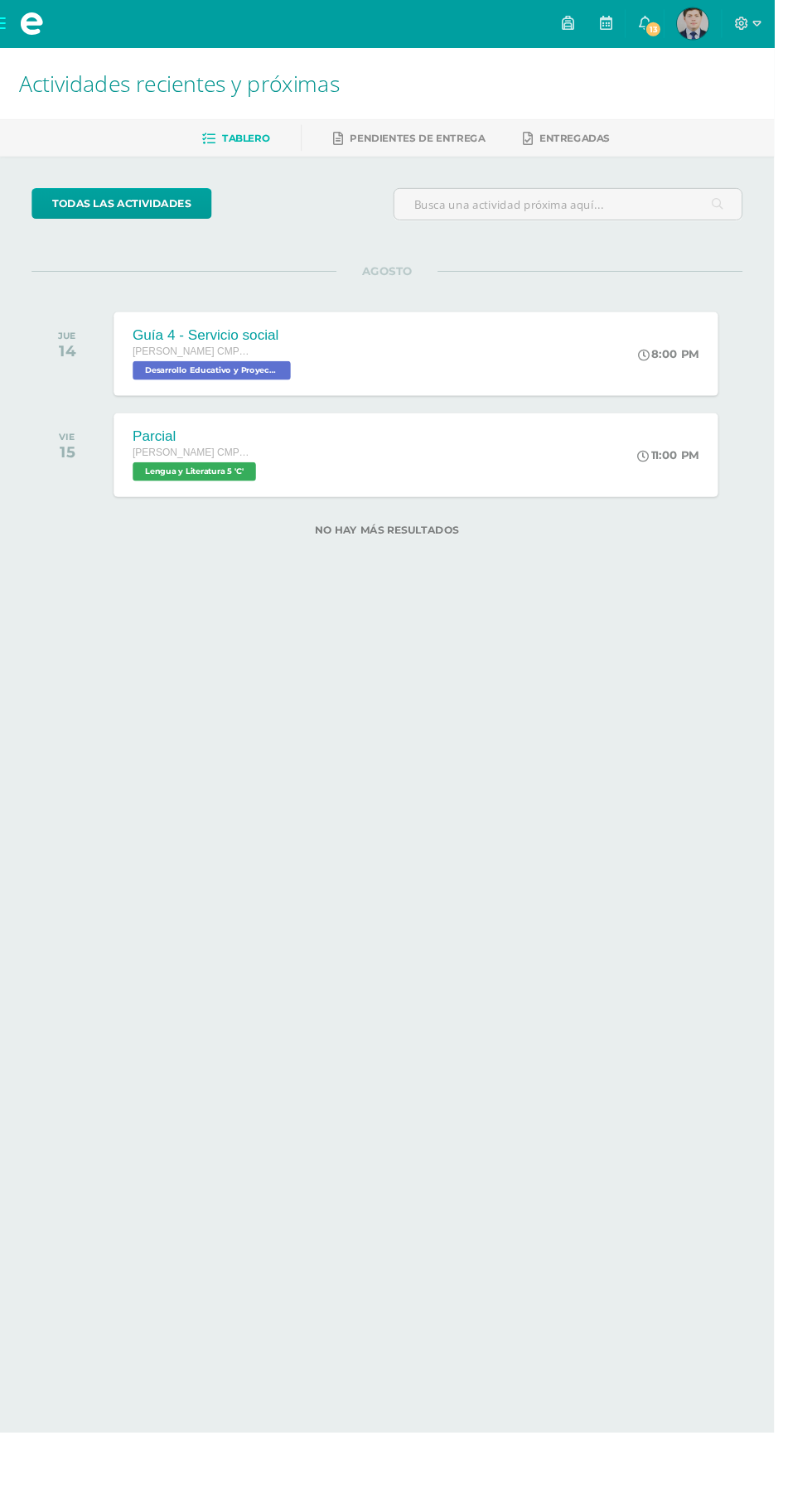
click at [33, 23] on span at bounding box center [33, 24] width 24 height 24
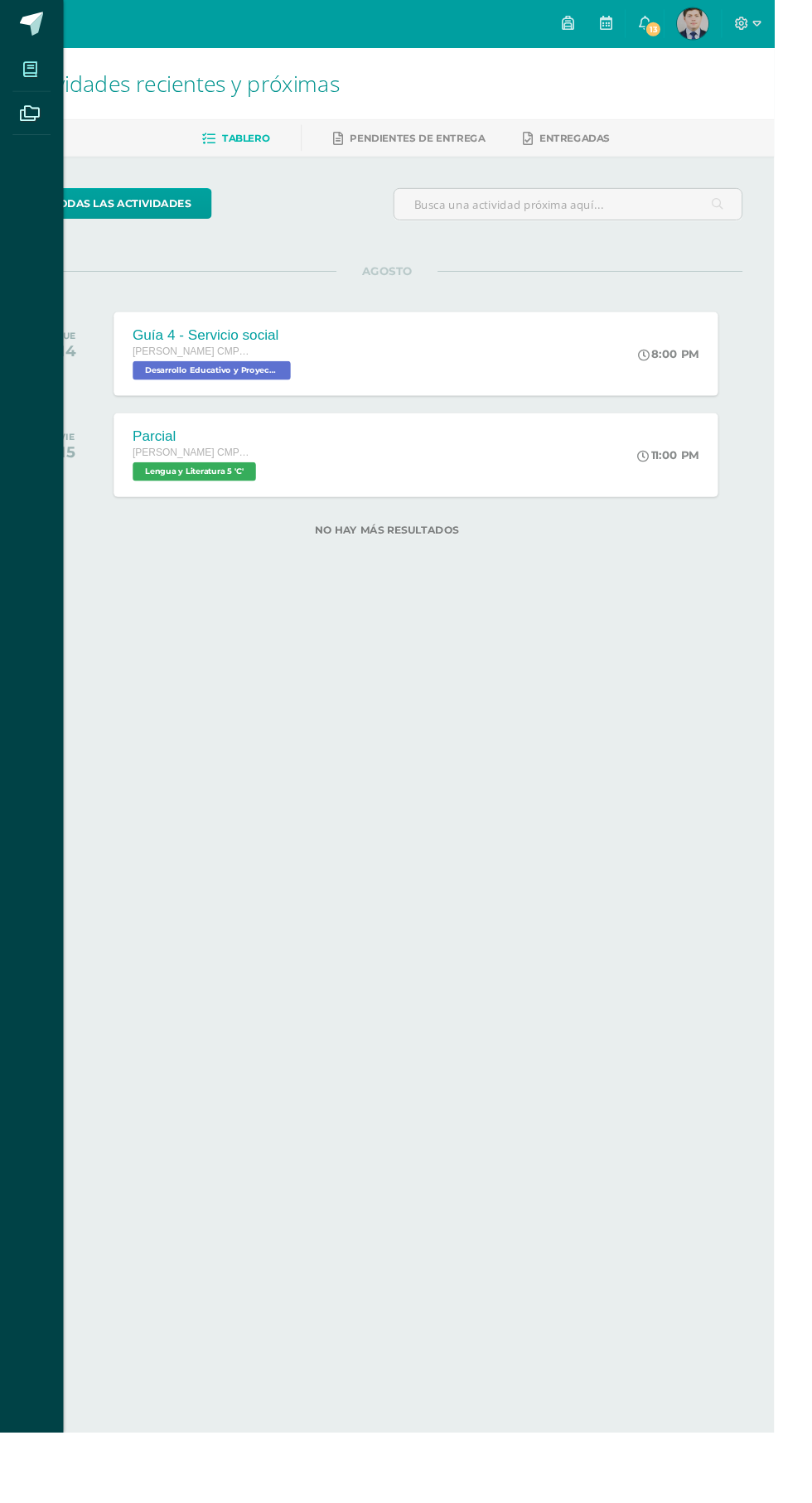
click at [30, 73] on icon at bounding box center [32, 73] width 15 height 17
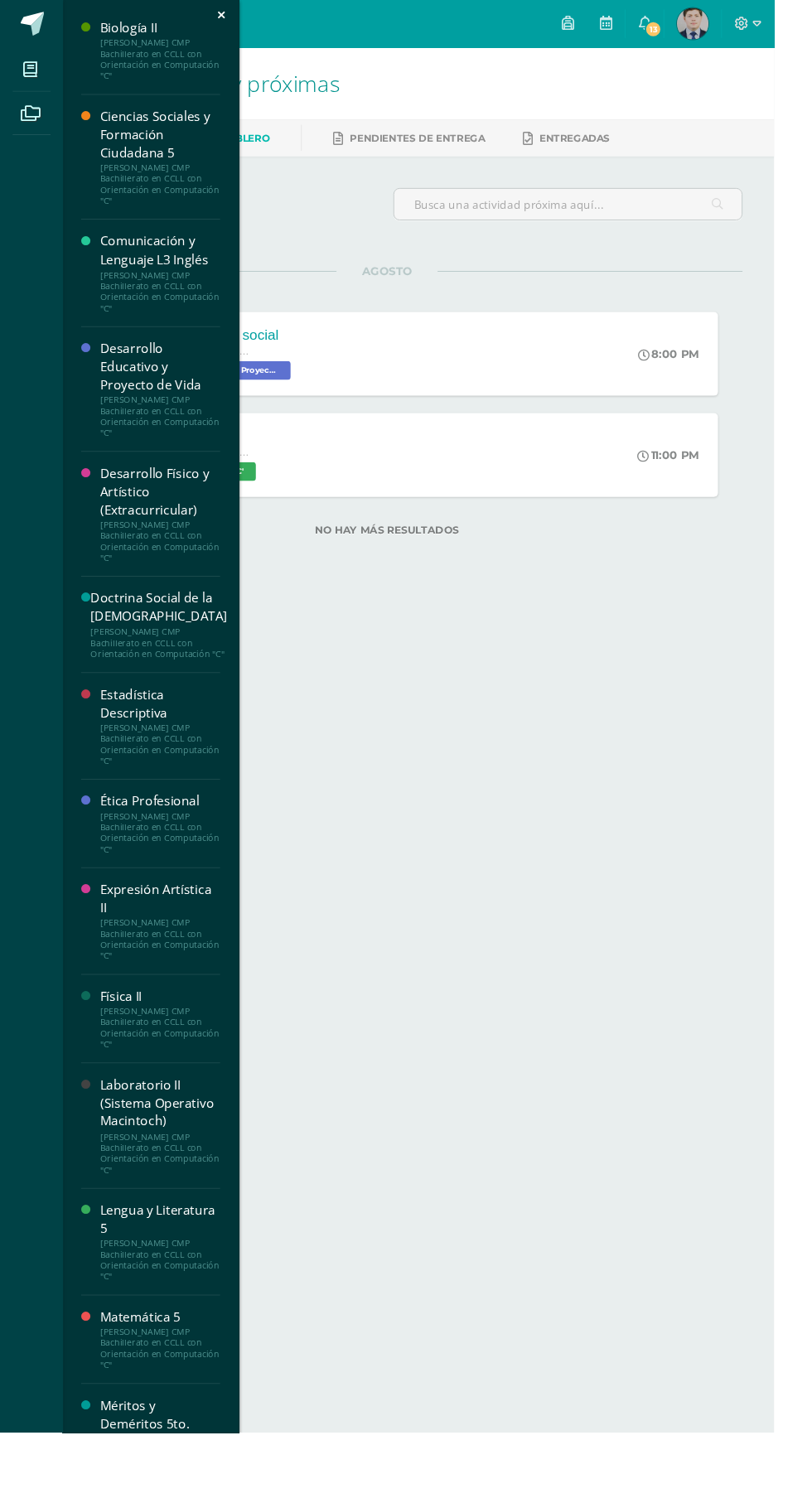
click at [129, 880] on div "[PERSON_NAME] CMP Bachillerato en CCLL con Orientación en Computación "C"" at bounding box center [168, 872] width 126 height 46
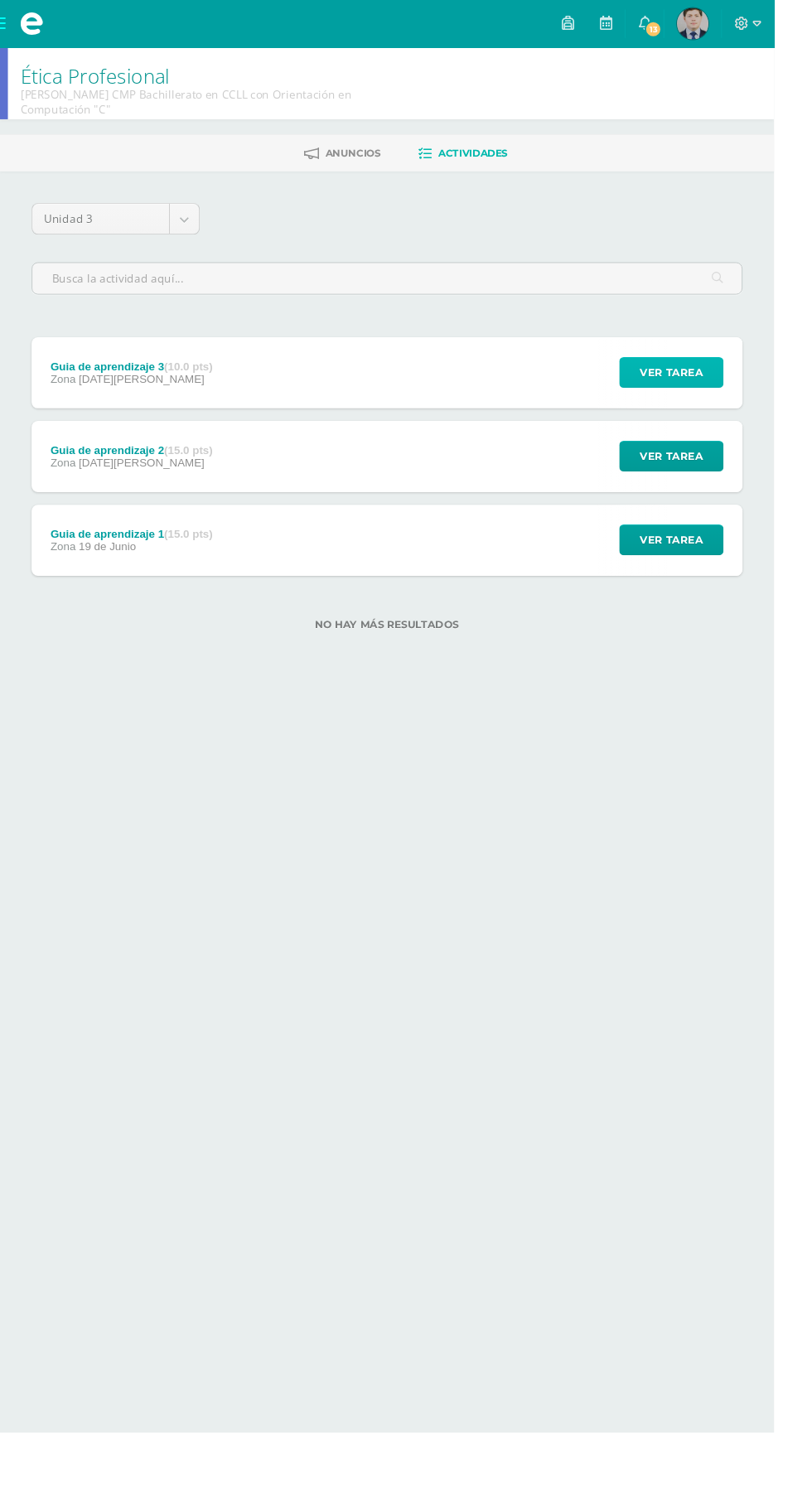
click at [715, 389] on span "Ver tarea" at bounding box center [704, 390] width 67 height 31
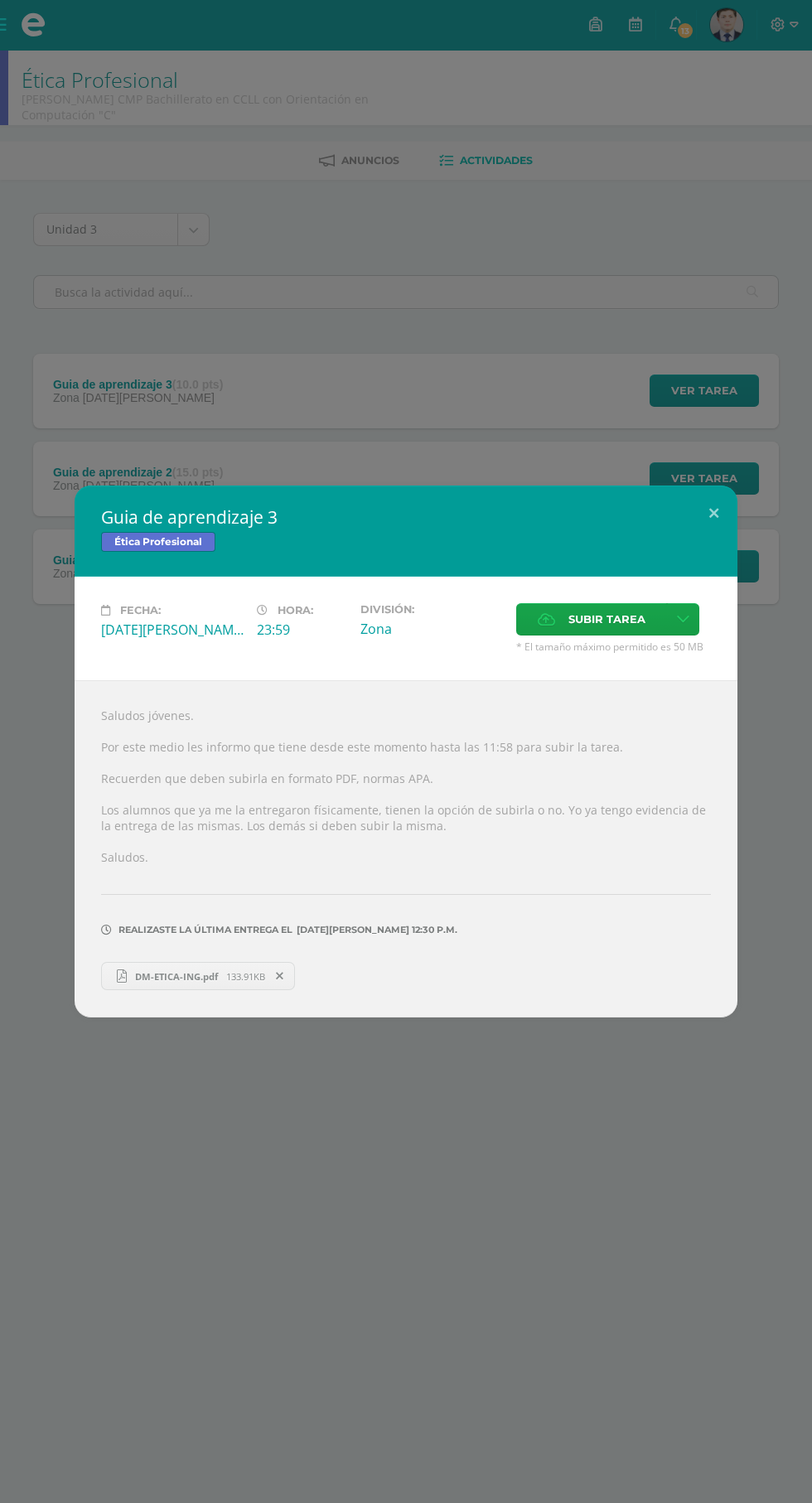
click at [166, 976] on span "DM-ETICA-ING.pdf" at bounding box center [177, 976] width 100 height 12
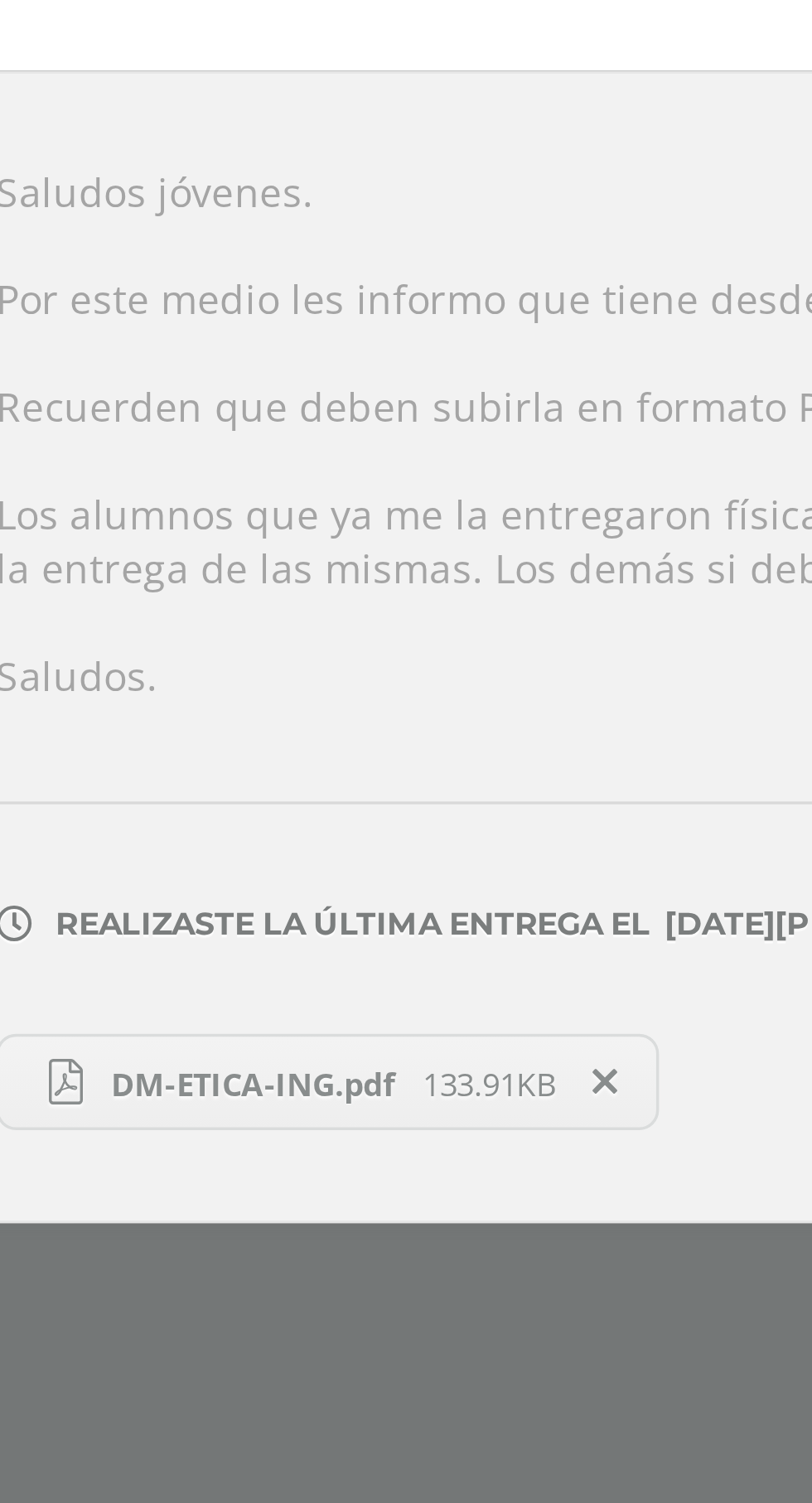
click at [143, 966] on link "DM-ETICA-ING.pdf 133.91KB" at bounding box center [198, 976] width 194 height 28
